Goal: Information Seeking & Learning: Learn about a topic

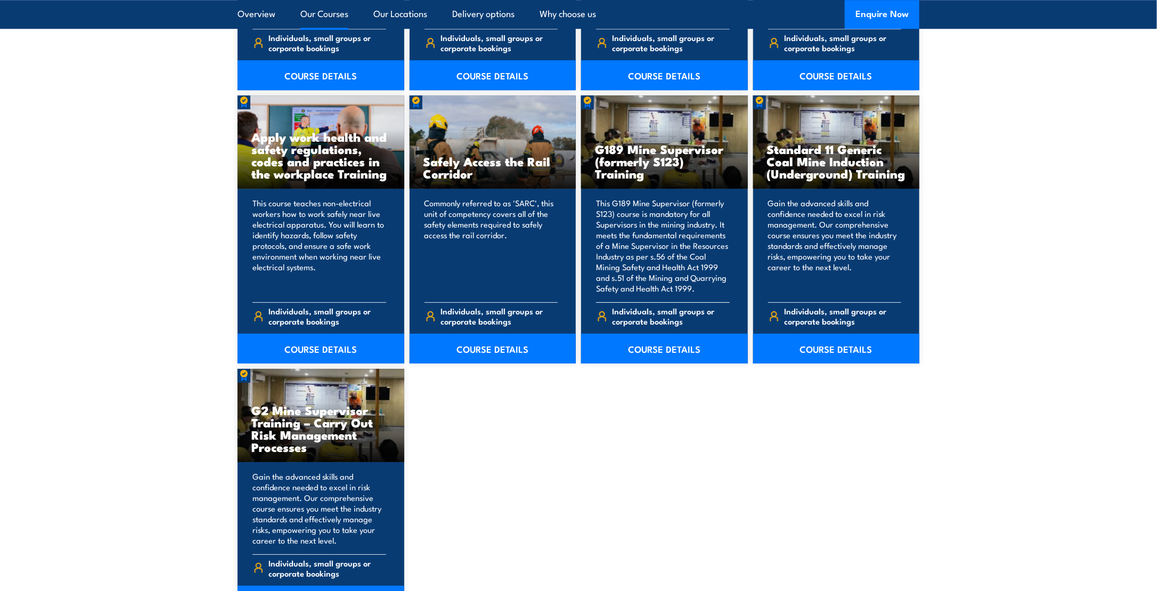
scroll to position [1651, 0]
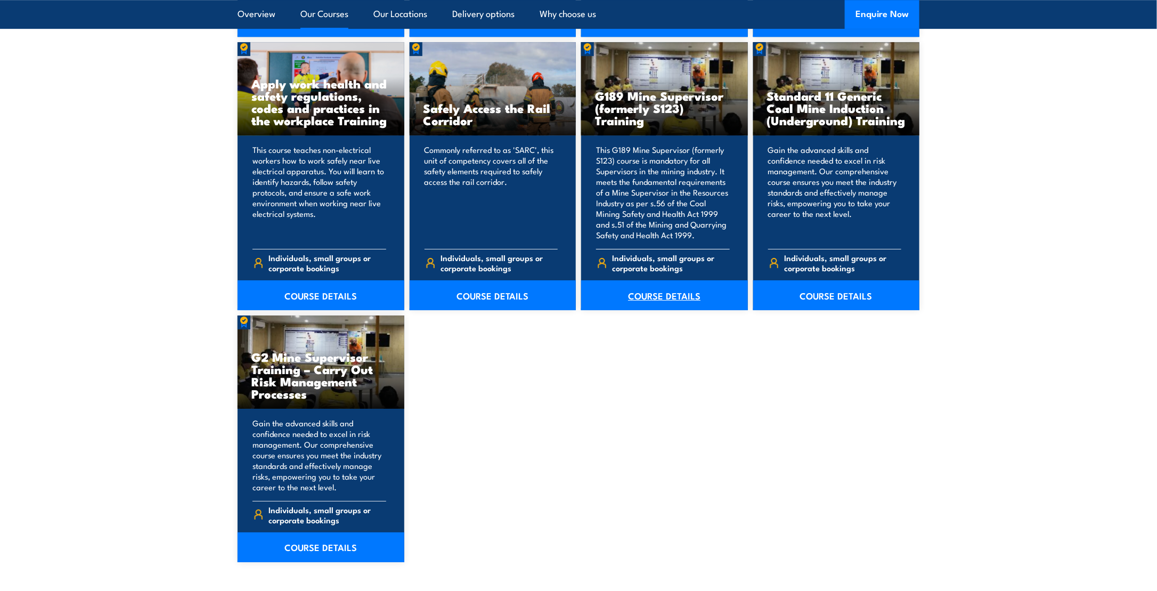
click at [667, 295] on link "COURSE DETAILS" at bounding box center [664, 295] width 167 height 30
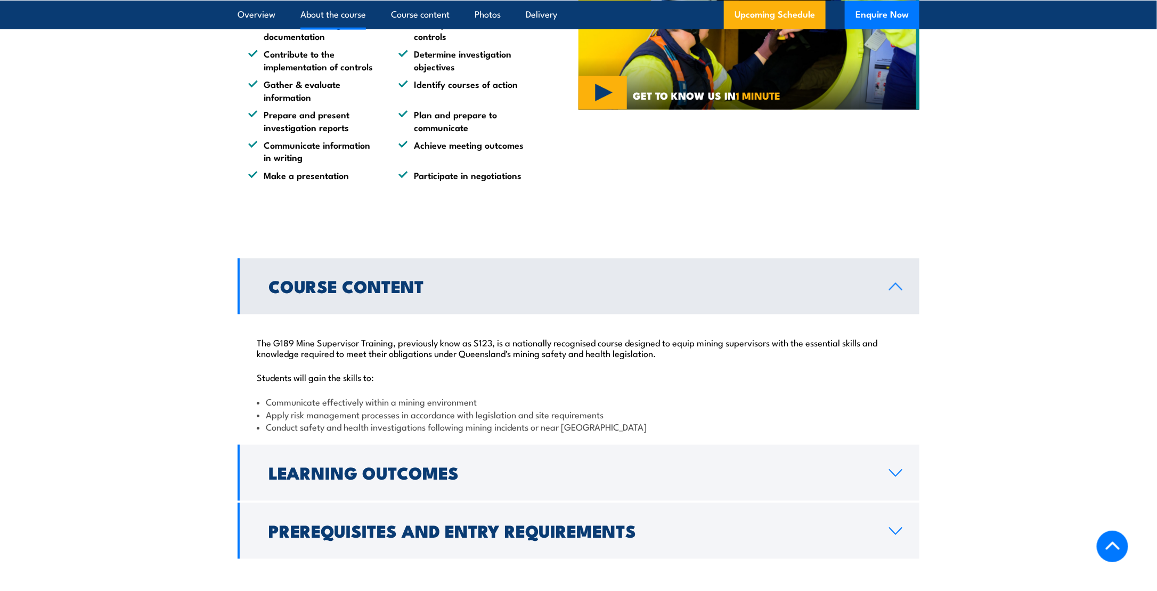
scroll to position [959, 0]
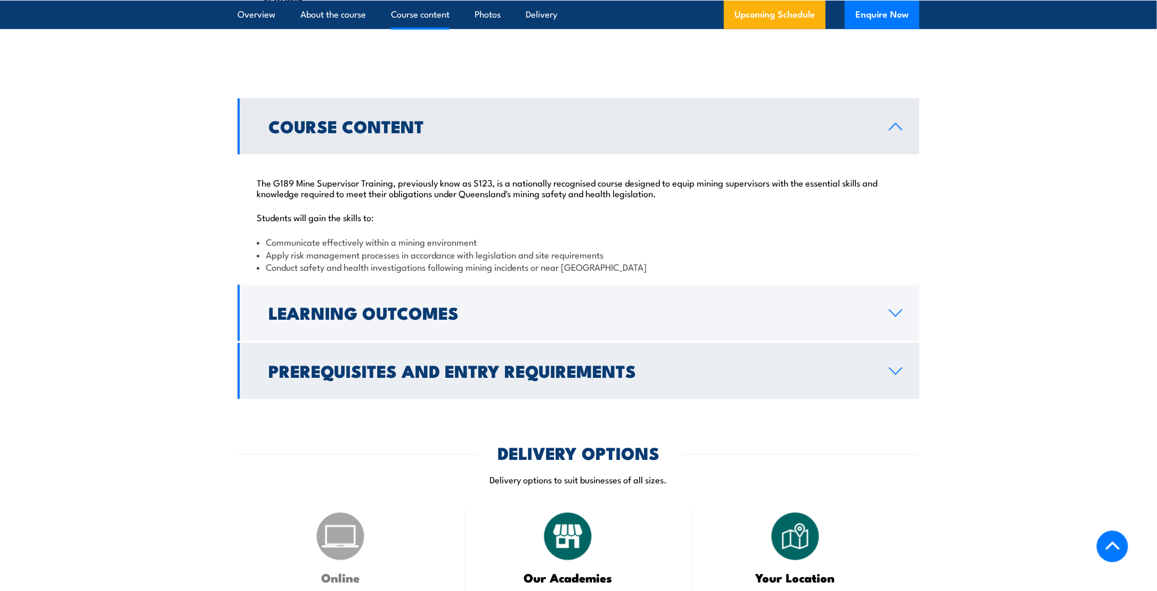
click at [903, 366] on link "Prerequisites and Entry Requirements" at bounding box center [579, 371] width 682 height 56
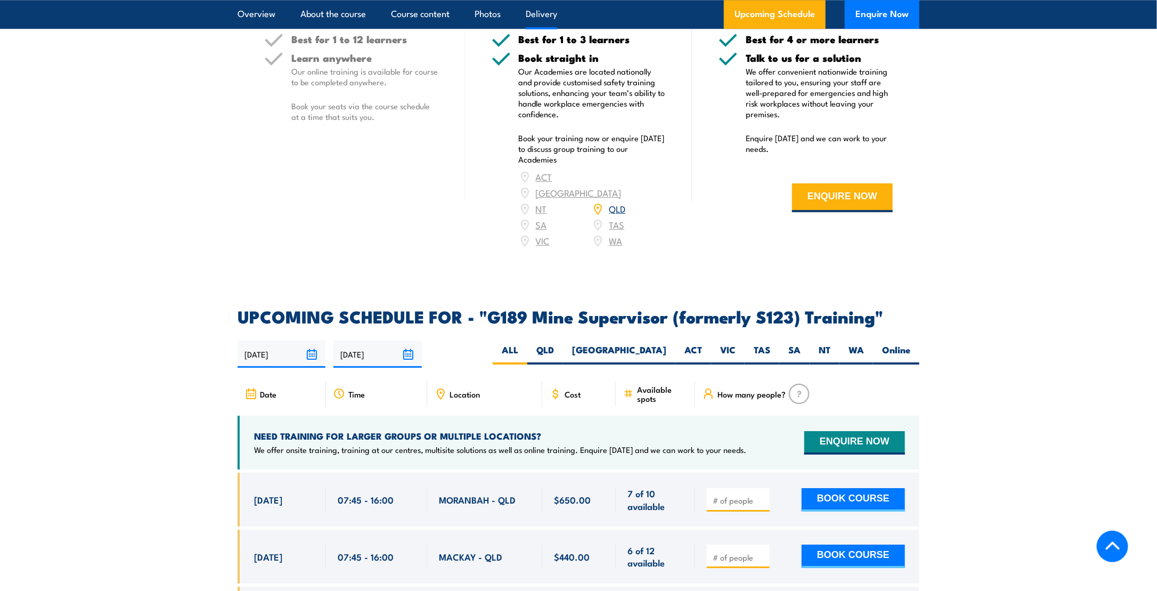
scroll to position [1598, 0]
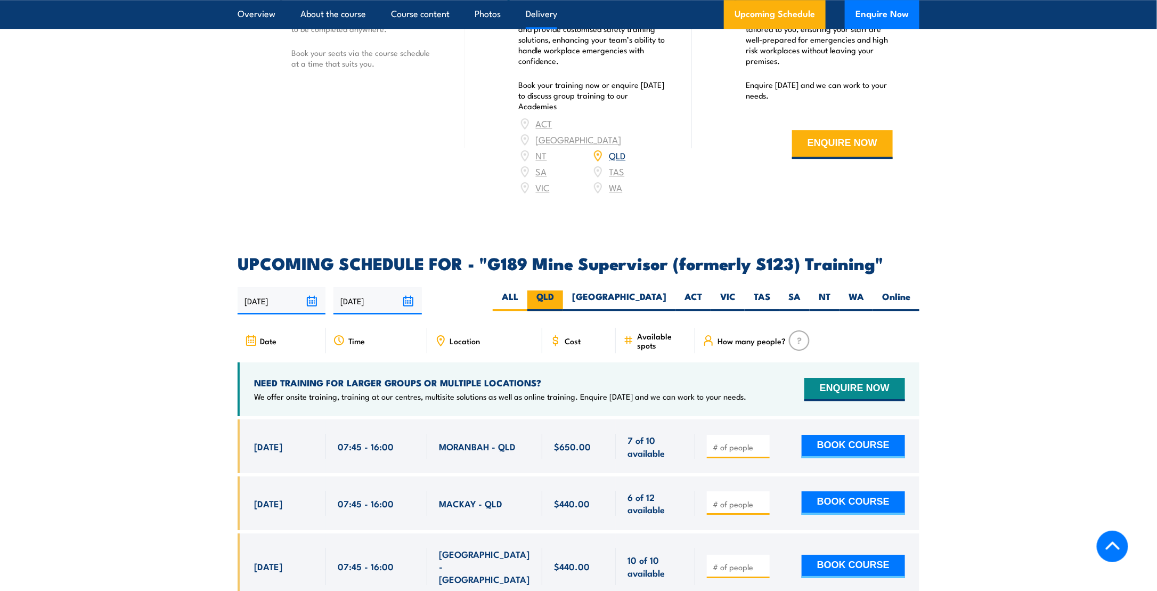
click at [563, 290] on label "QLD" at bounding box center [545, 300] width 36 height 21
click at [561, 290] on input "QLD" at bounding box center [557, 293] width 7 height 7
radio input "true"
click at [563, 290] on label "QLD" at bounding box center [545, 300] width 36 height 21
click at [561, 290] on input "QLD" at bounding box center [557, 293] width 7 height 7
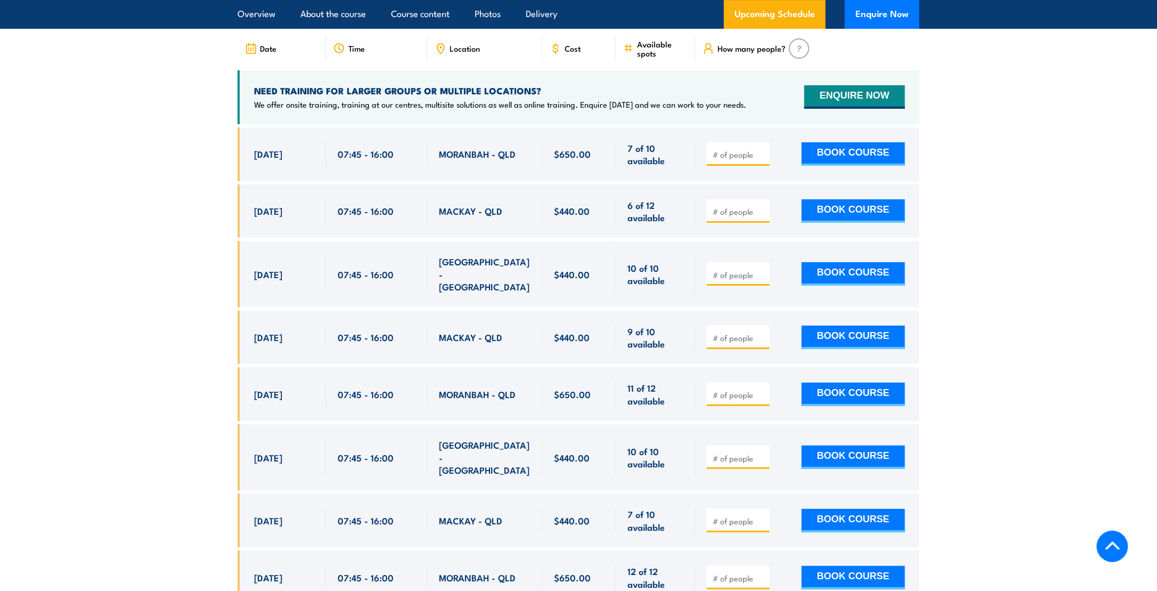
scroll to position [1920, 0]
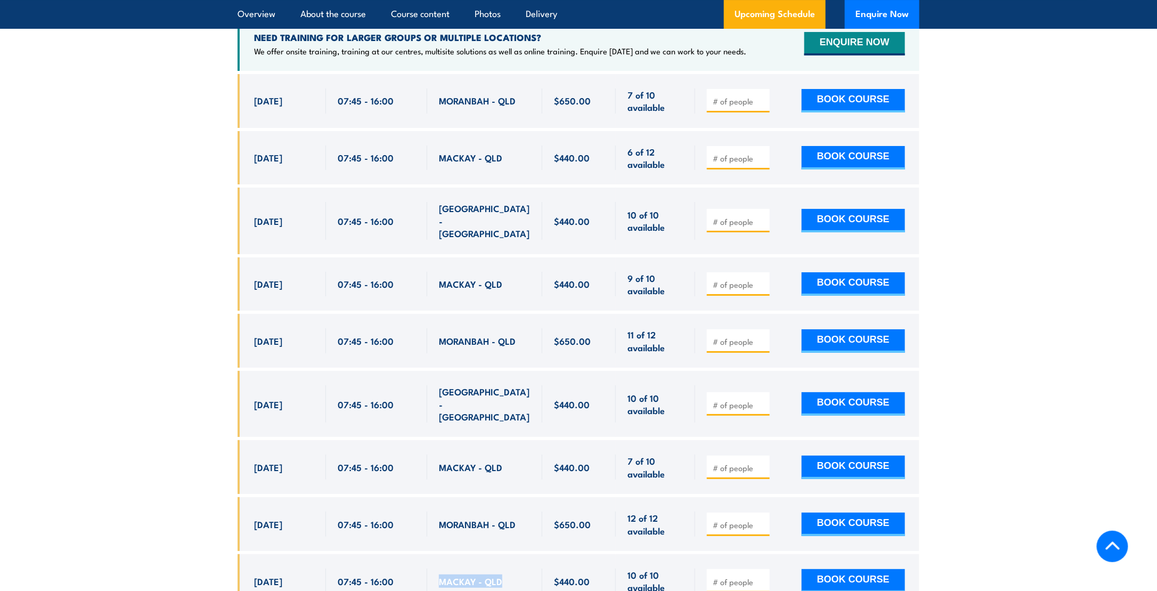
drag, startPoint x: 440, startPoint y: 542, endPoint x: 503, endPoint y: 541, distance: 62.3
click at [503, 568] on div "MACKAY - QLD" at bounding box center [485, 580] width 92 height 25
click at [469, 575] on span "MACKAY - QLD" at bounding box center [470, 581] width 63 height 12
click at [260, 10] on link "Overview" at bounding box center [257, 14] width 38 height 28
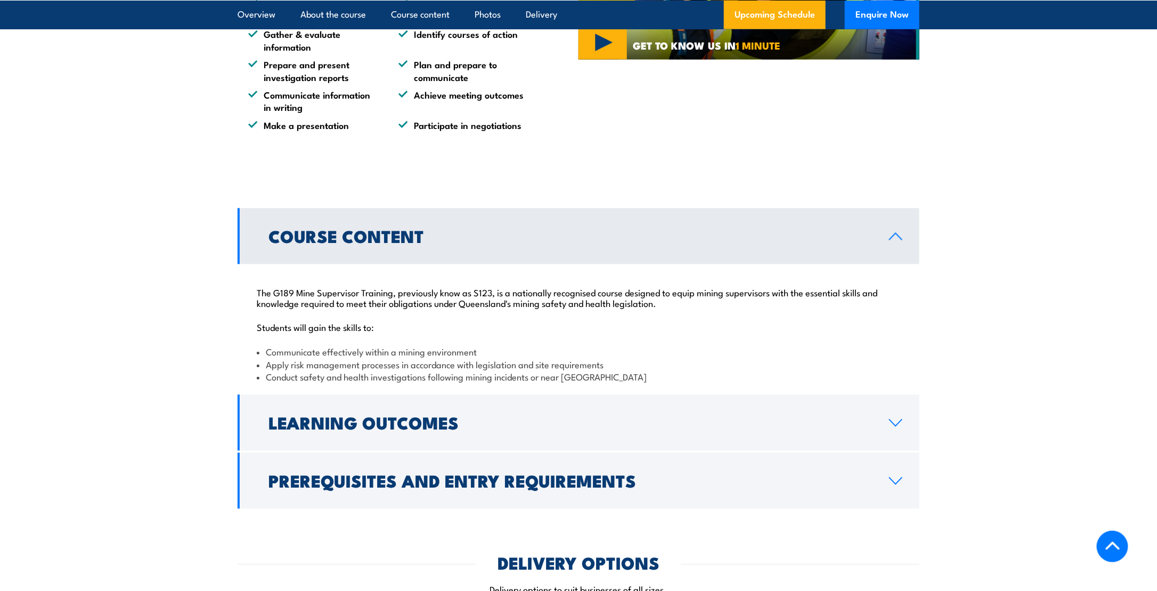
scroll to position [955, 0]
